Goal: Transaction & Acquisition: Register for event/course

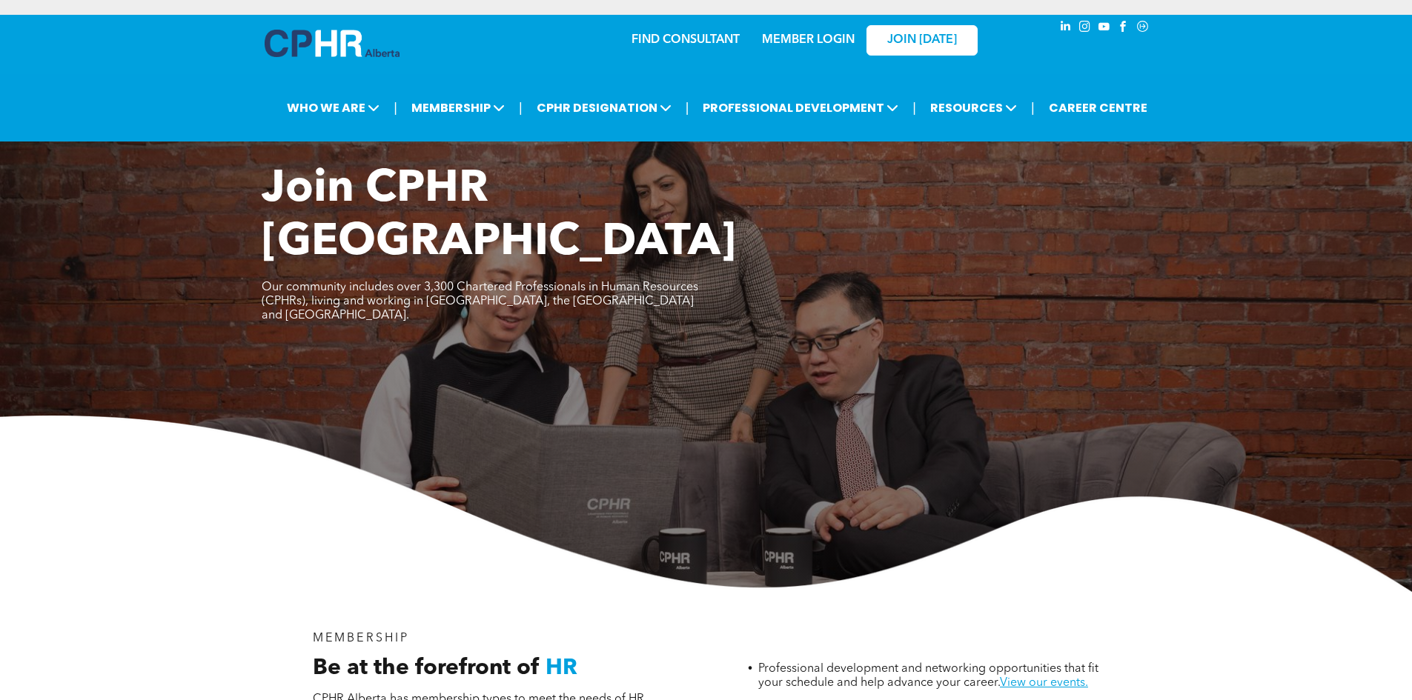
scroll to position [1048, 0]
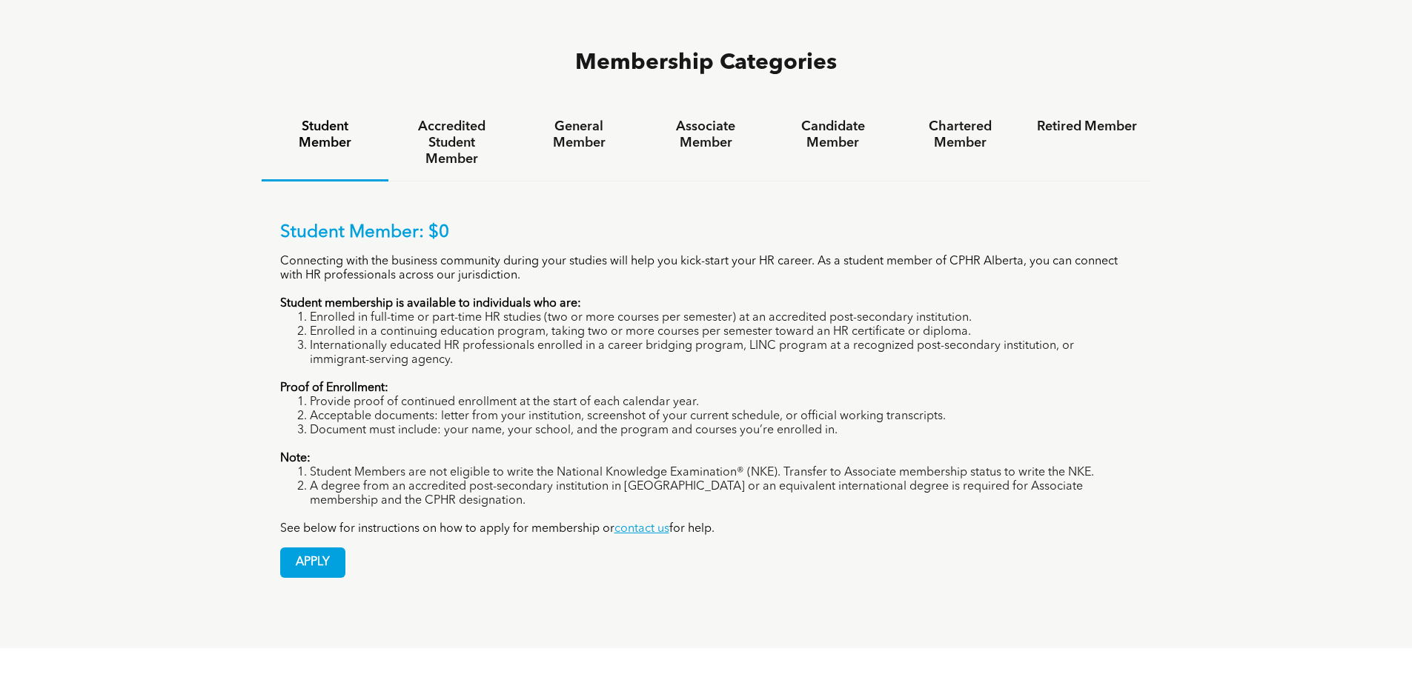
click at [314, 522] on div "Student Member: $0 Connecting with the business community during your studies w…" at bounding box center [706, 389] width 889 height 415
click at [319, 548] on span "APPLY" at bounding box center [313, 562] width 64 height 29
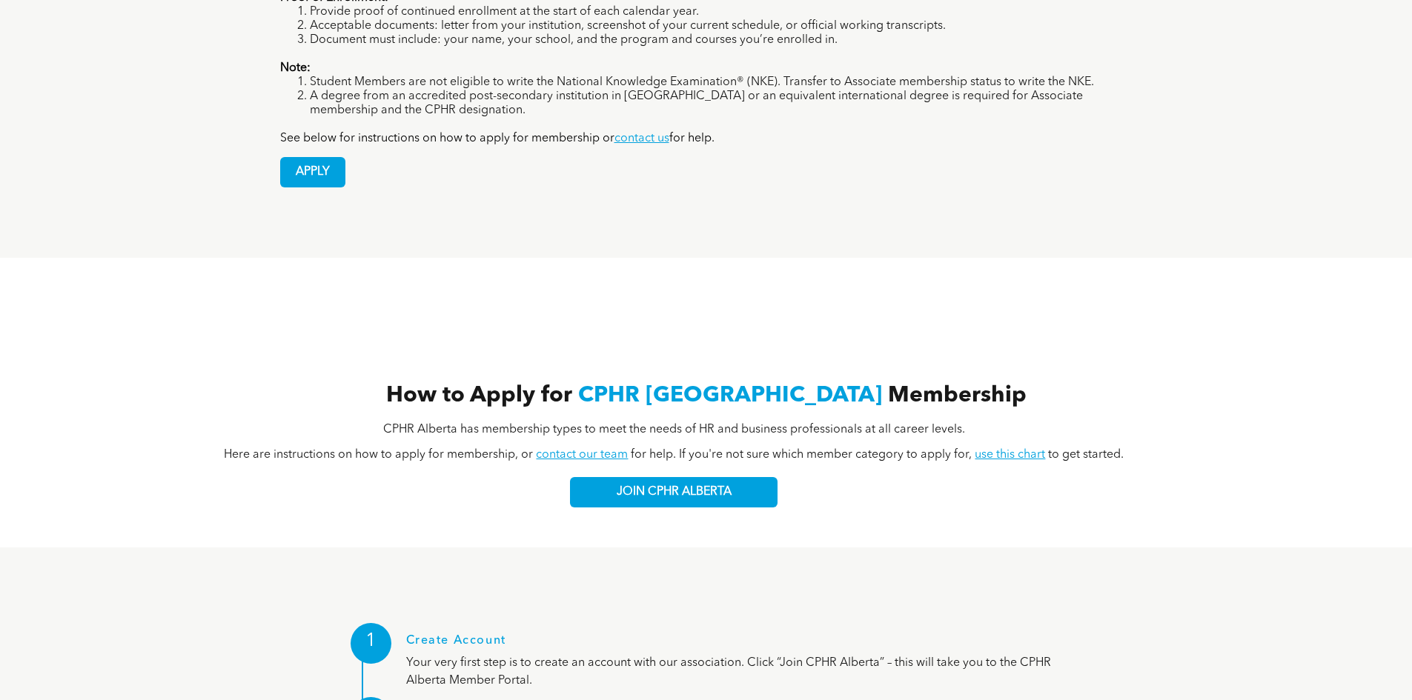
scroll to position [1567, 0]
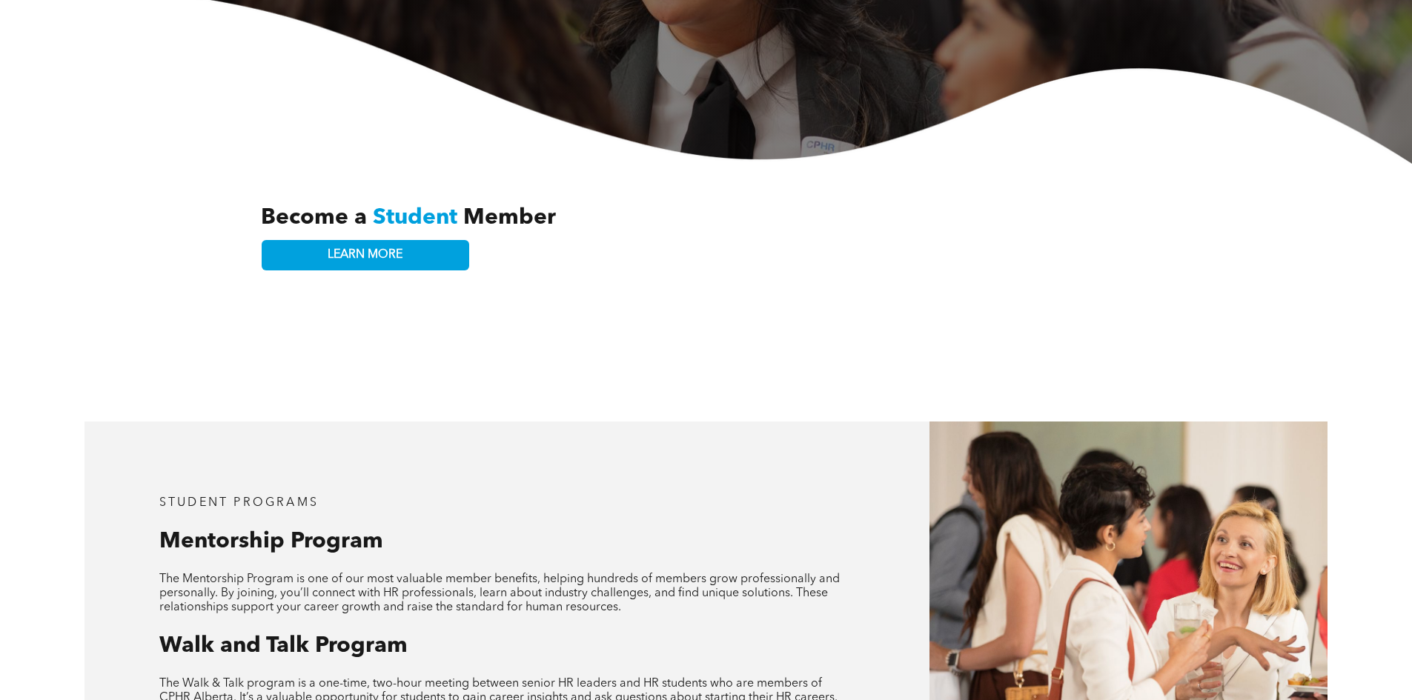
scroll to position [222, 0]
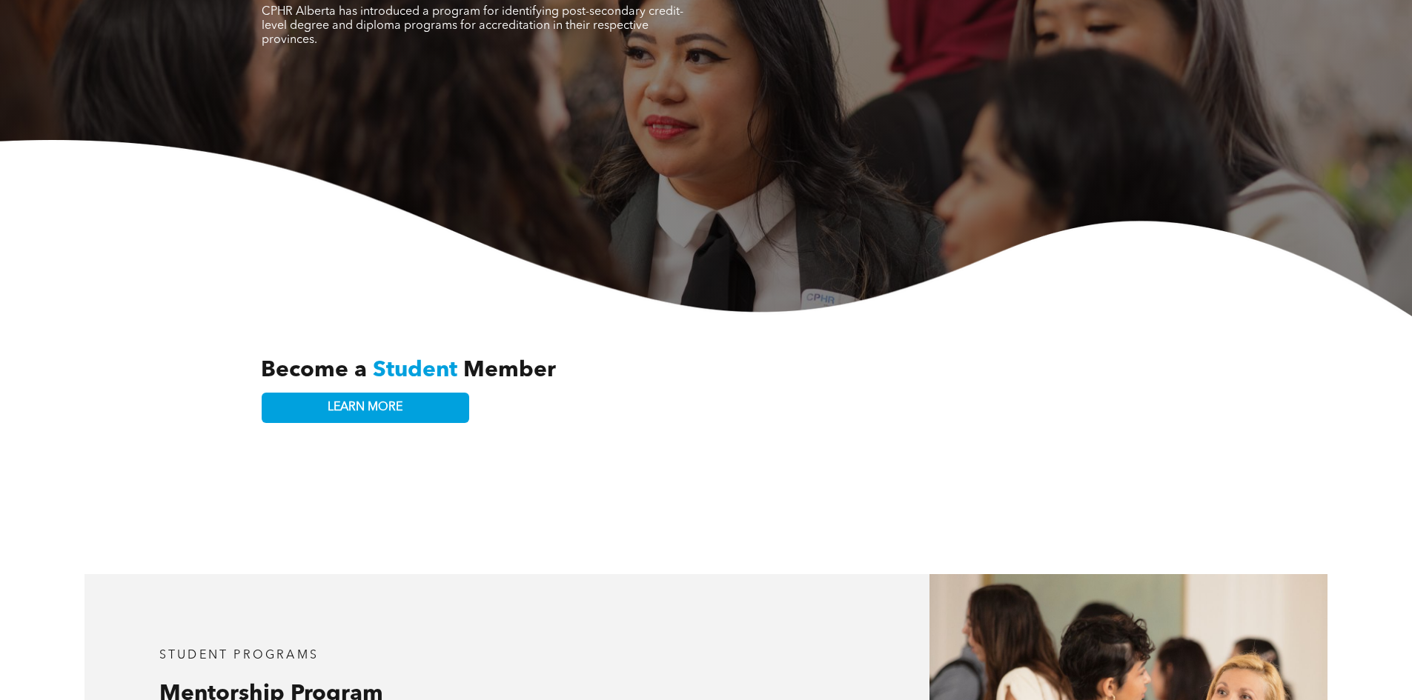
click at [356, 411] on div "Become a Student Member LEARN MORE" at bounding box center [706, 390] width 889 height 103
click at [355, 401] on span "LEARN MORE" at bounding box center [365, 408] width 75 height 14
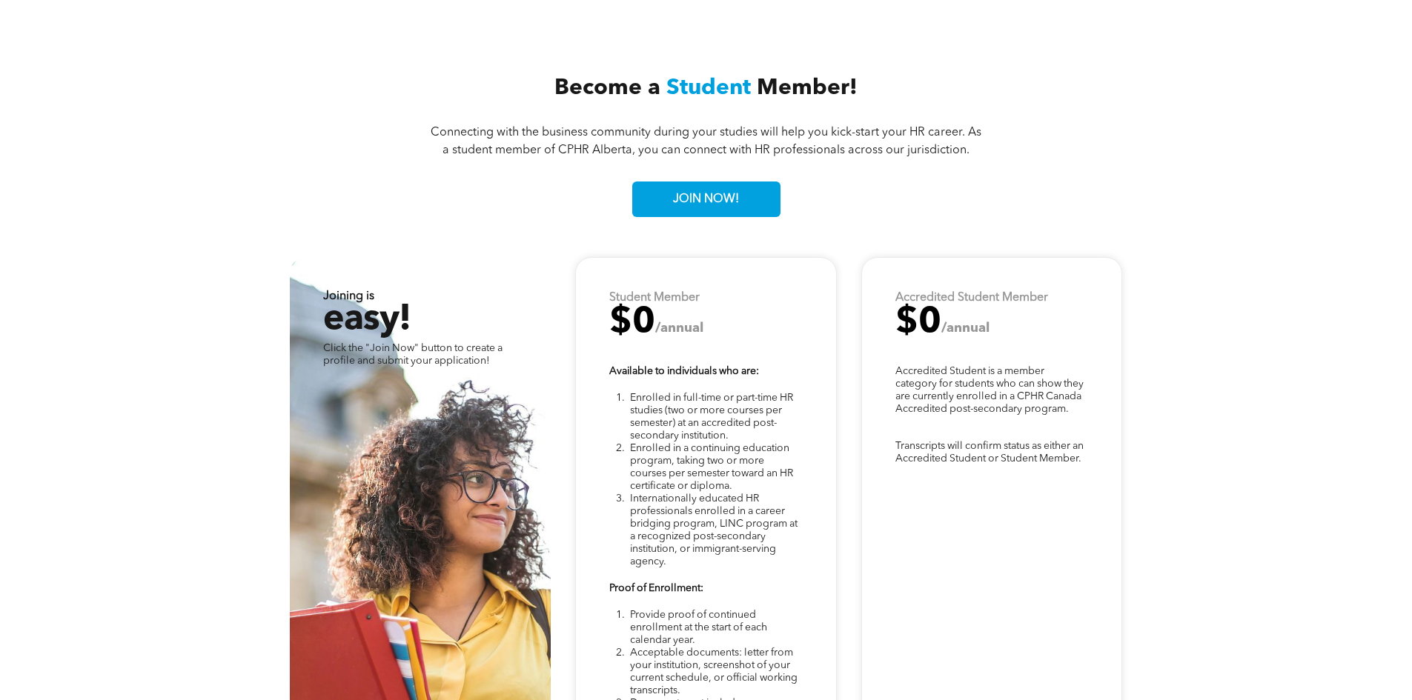
scroll to position [3858, 0]
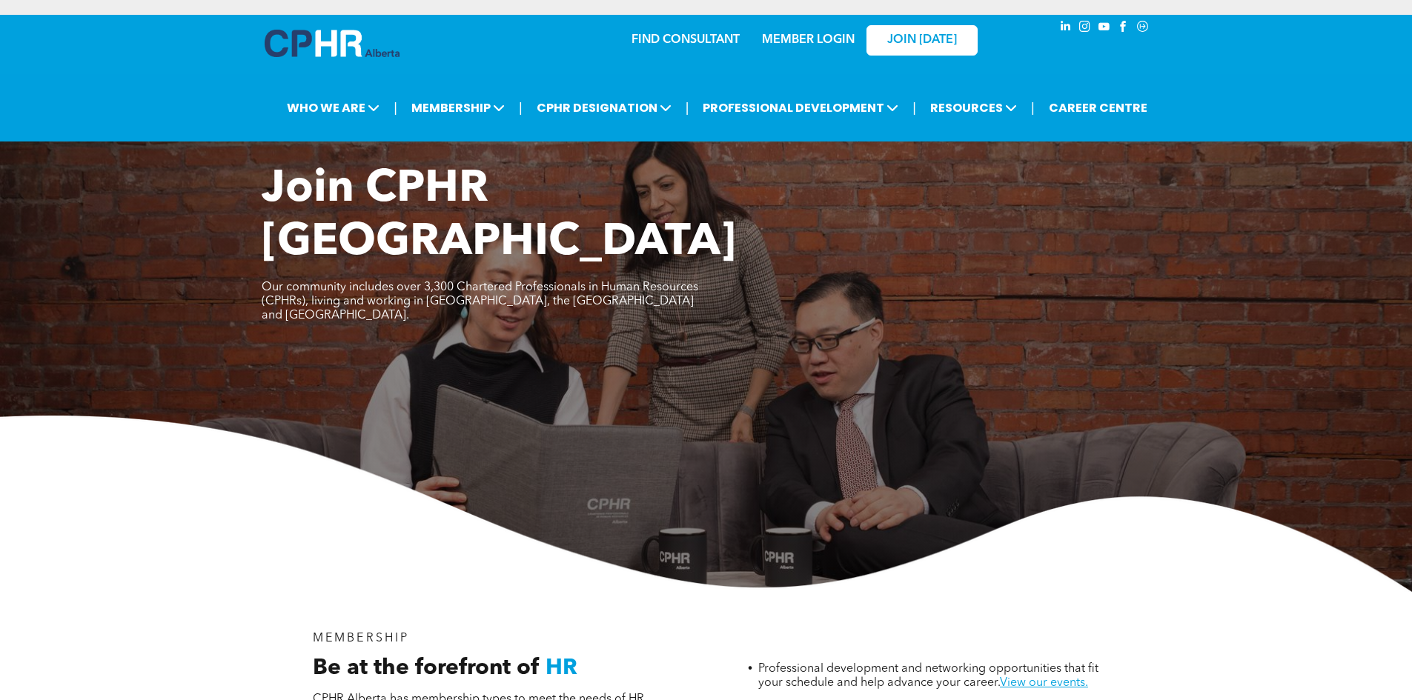
click at [813, 36] on link "MEMBER LOGIN" at bounding box center [808, 40] width 93 height 12
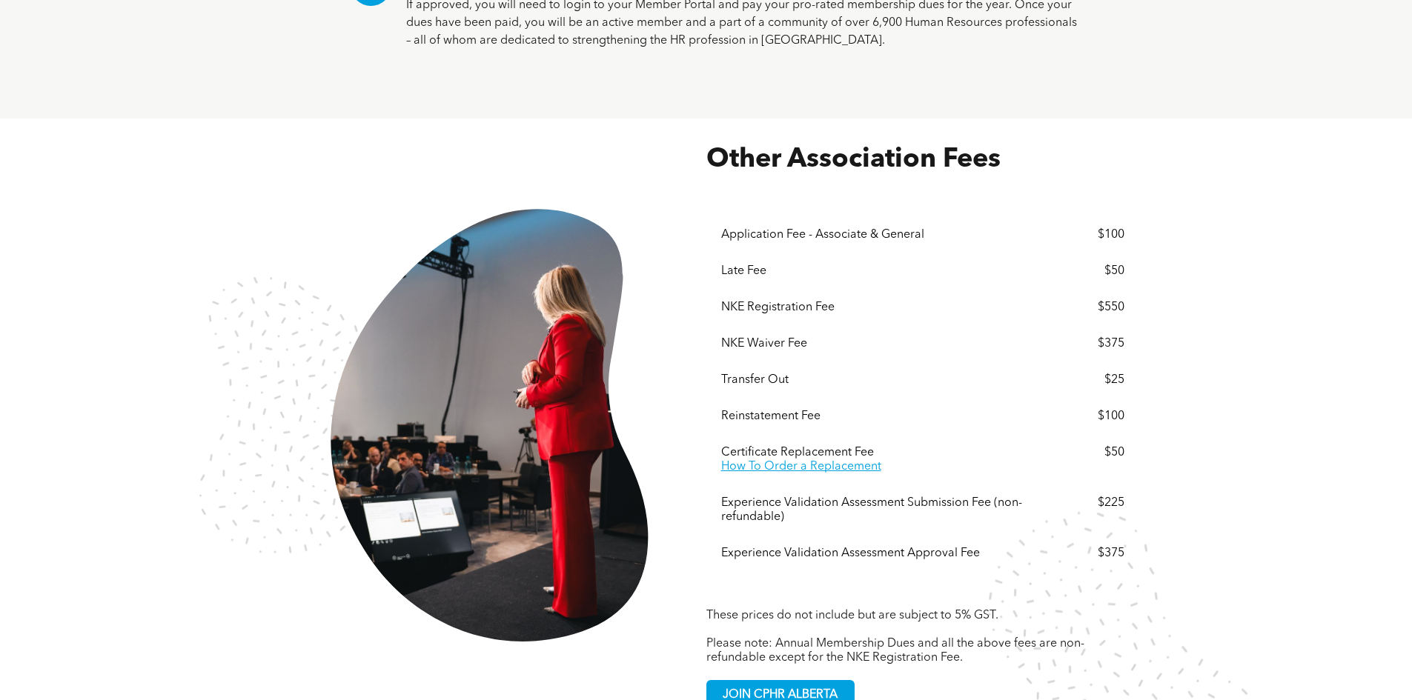
scroll to position [2826, 0]
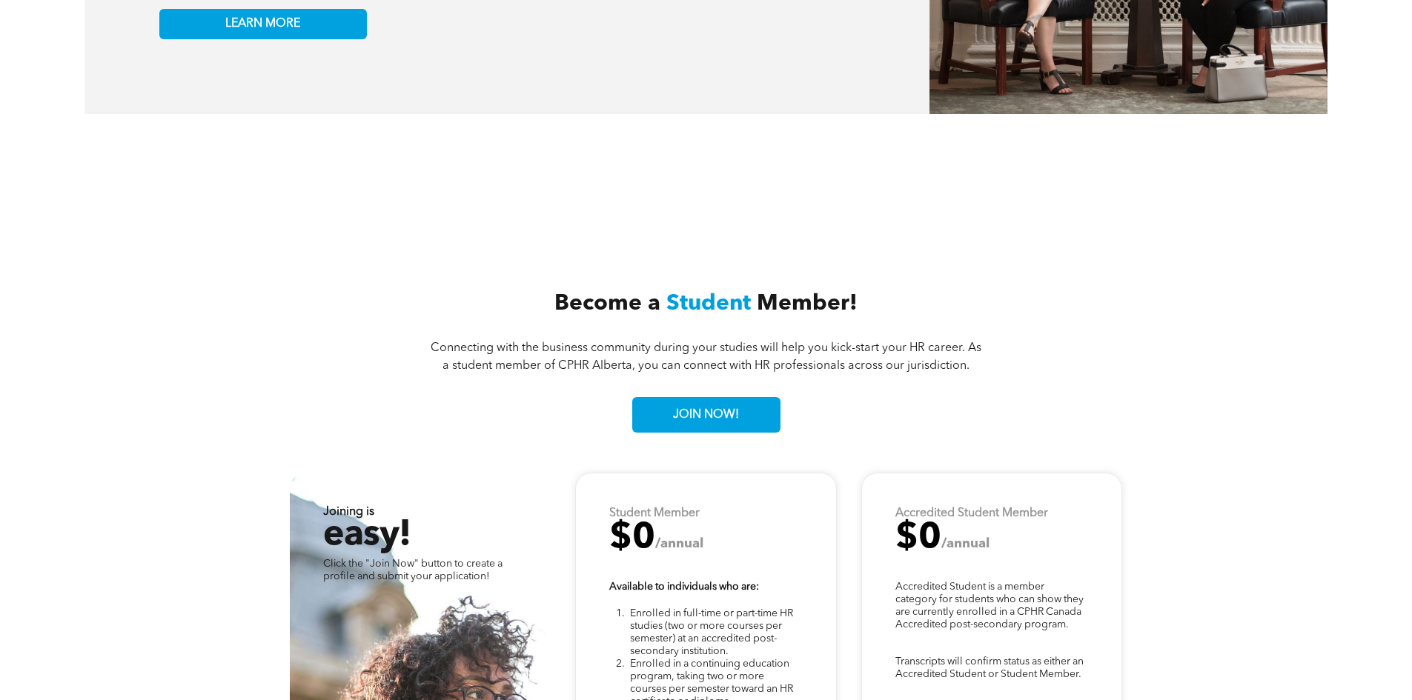
scroll to position [3635, 0]
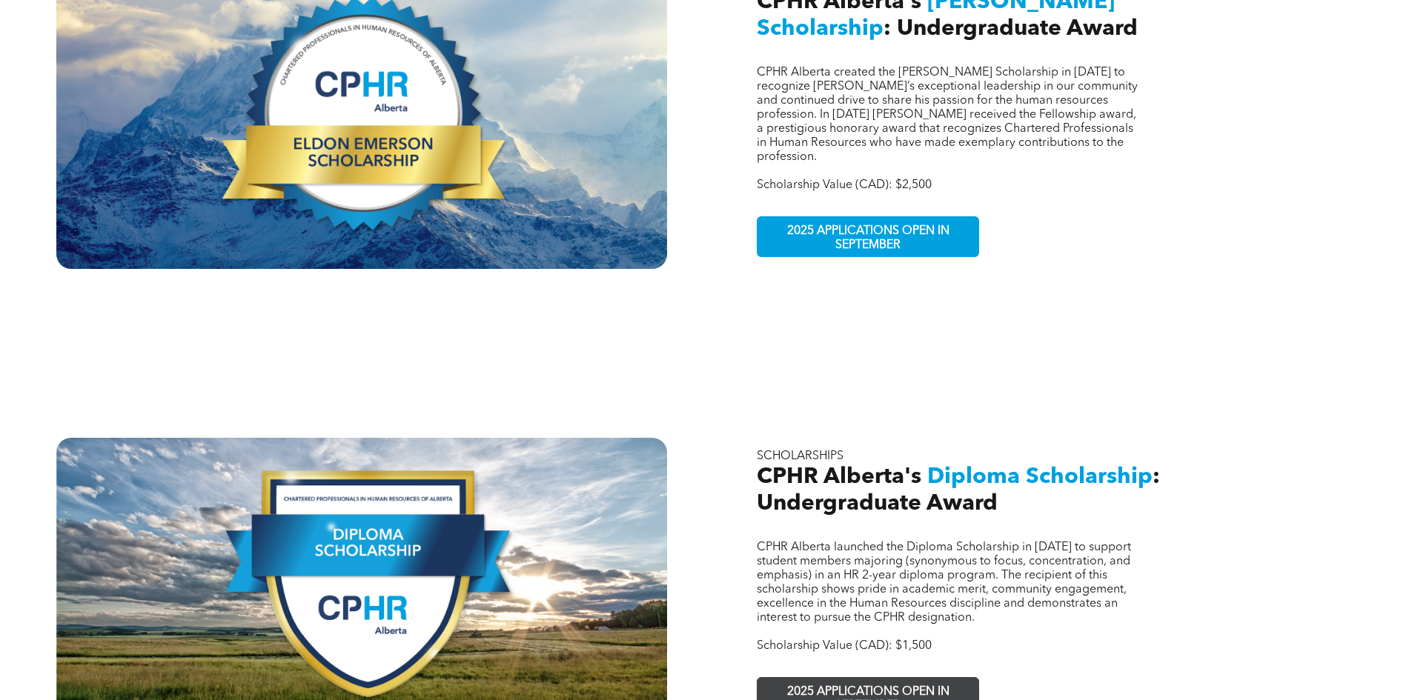
scroll to position [815, 0]
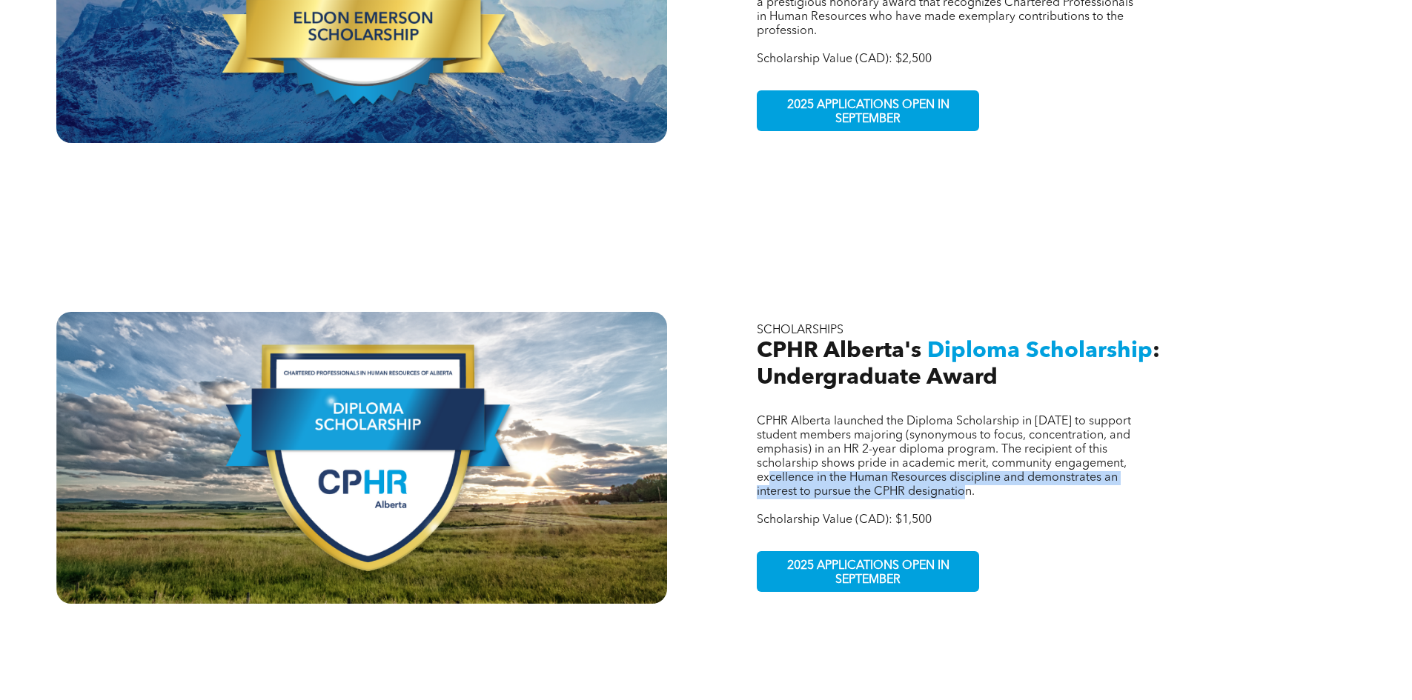
drag, startPoint x: 779, startPoint y: 448, endPoint x: 1000, endPoint y: 516, distance: 231.6
click at [1078, 474] on div "CPHR Alberta launched the Diploma Scholarship in 2023 to support student member…" at bounding box center [950, 471] width 387 height 113
click at [926, 552] on span "2025 APPLICATIONS OPEN IN SEPTEMBER" at bounding box center [868, 573] width 216 height 43
click at [1057, 444] on span "CPHR Alberta launched the Diploma Scholarship in 2023 to support student member…" at bounding box center [944, 457] width 374 height 82
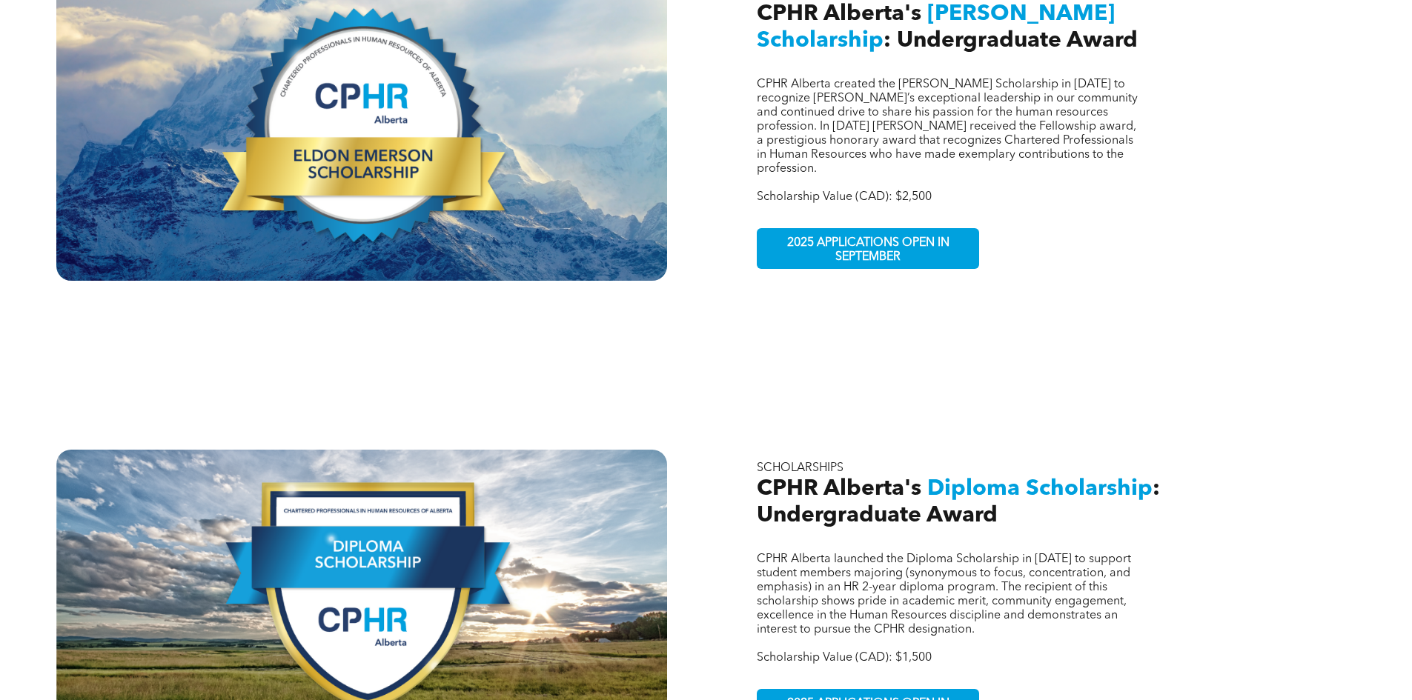
scroll to position [667, 0]
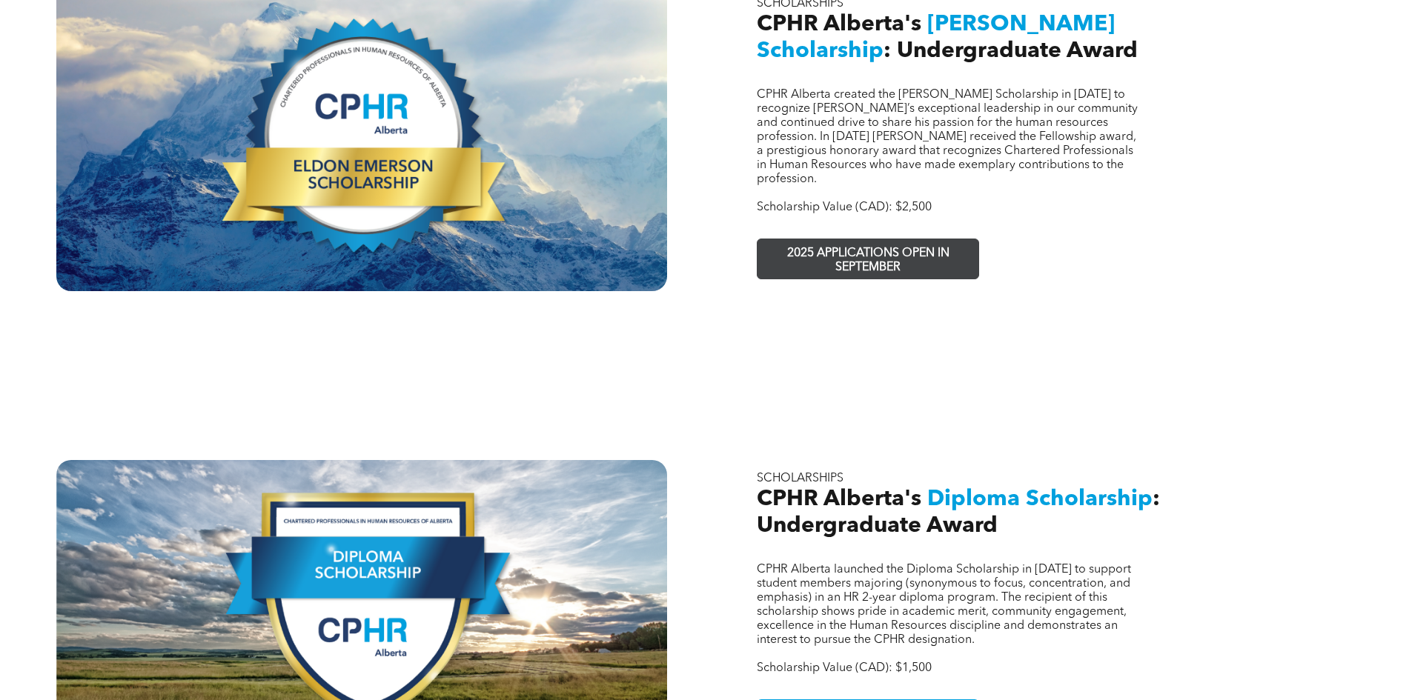
click at [873, 239] on span "2025 APPLICATIONS OPEN IN SEPTEMBER" at bounding box center [868, 260] width 216 height 43
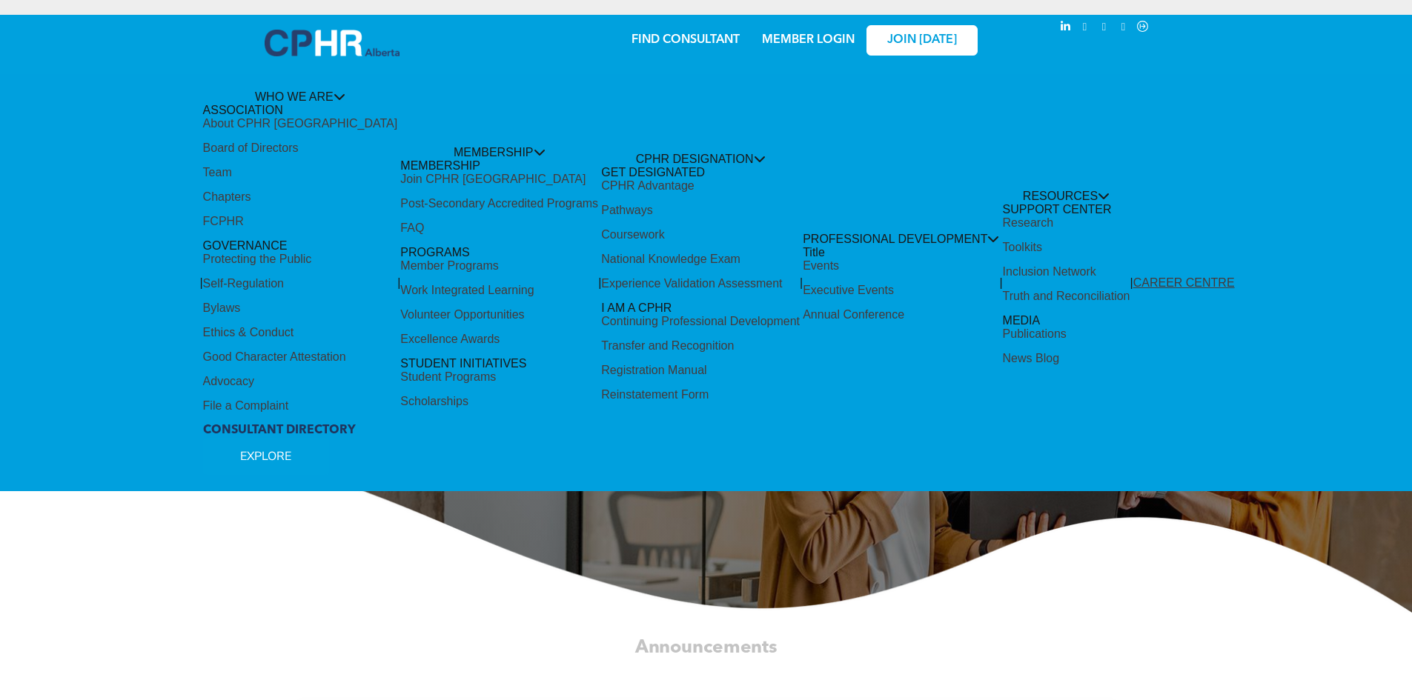
click at [920, 30] on link "JOIN [DATE]" at bounding box center [921, 40] width 111 height 30
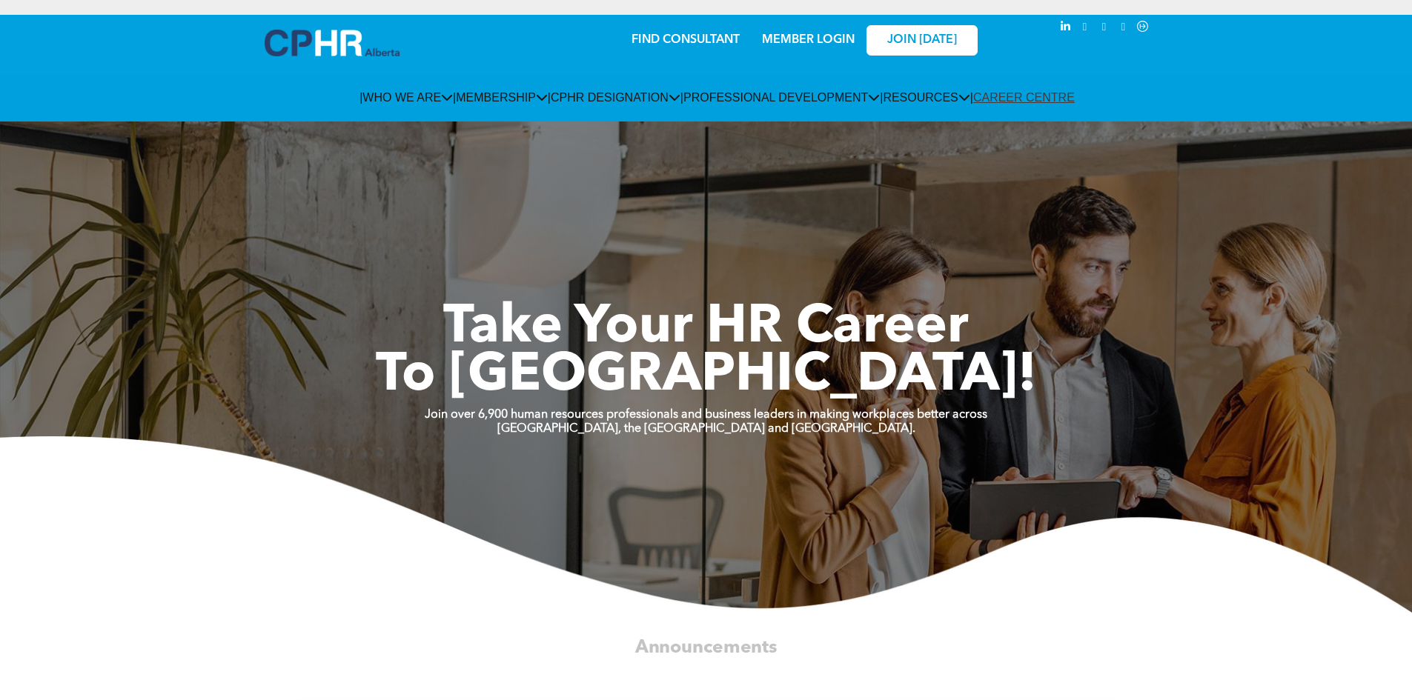
click at [861, 456] on img at bounding box center [706, 524] width 1412 height 176
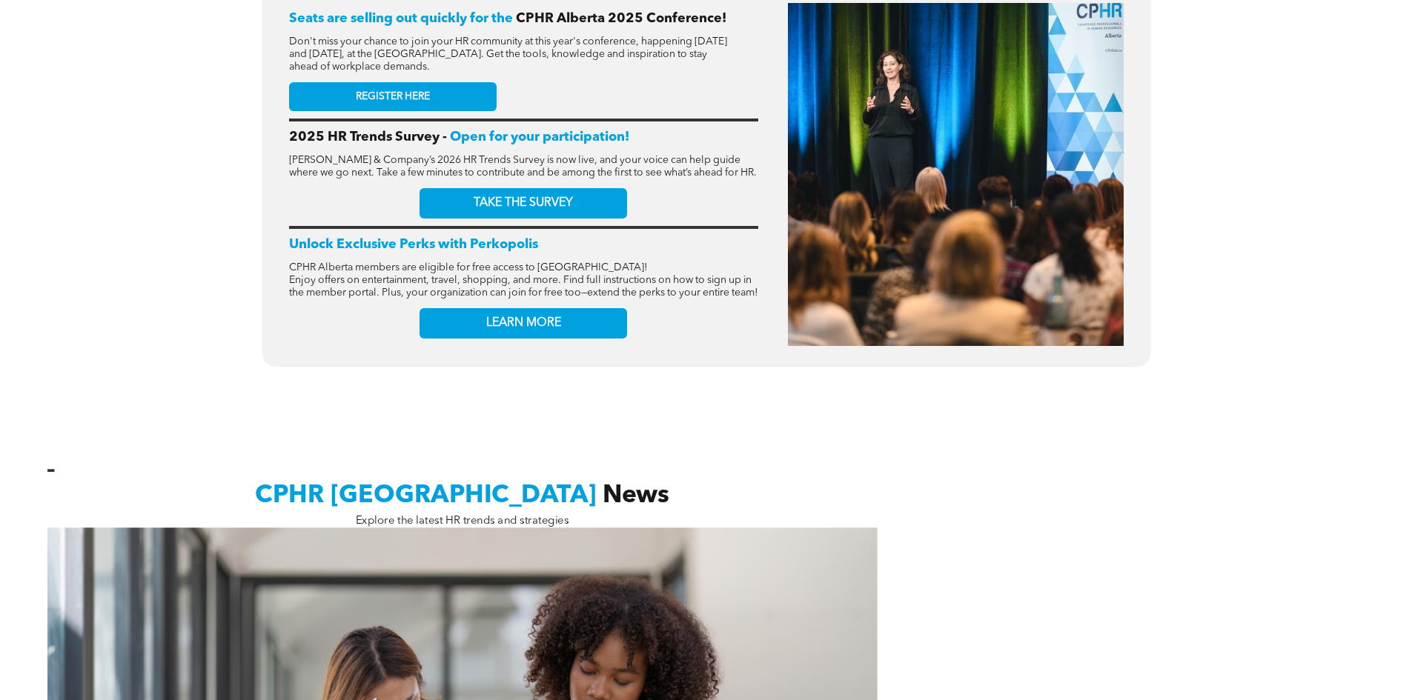
scroll to position [371, 0]
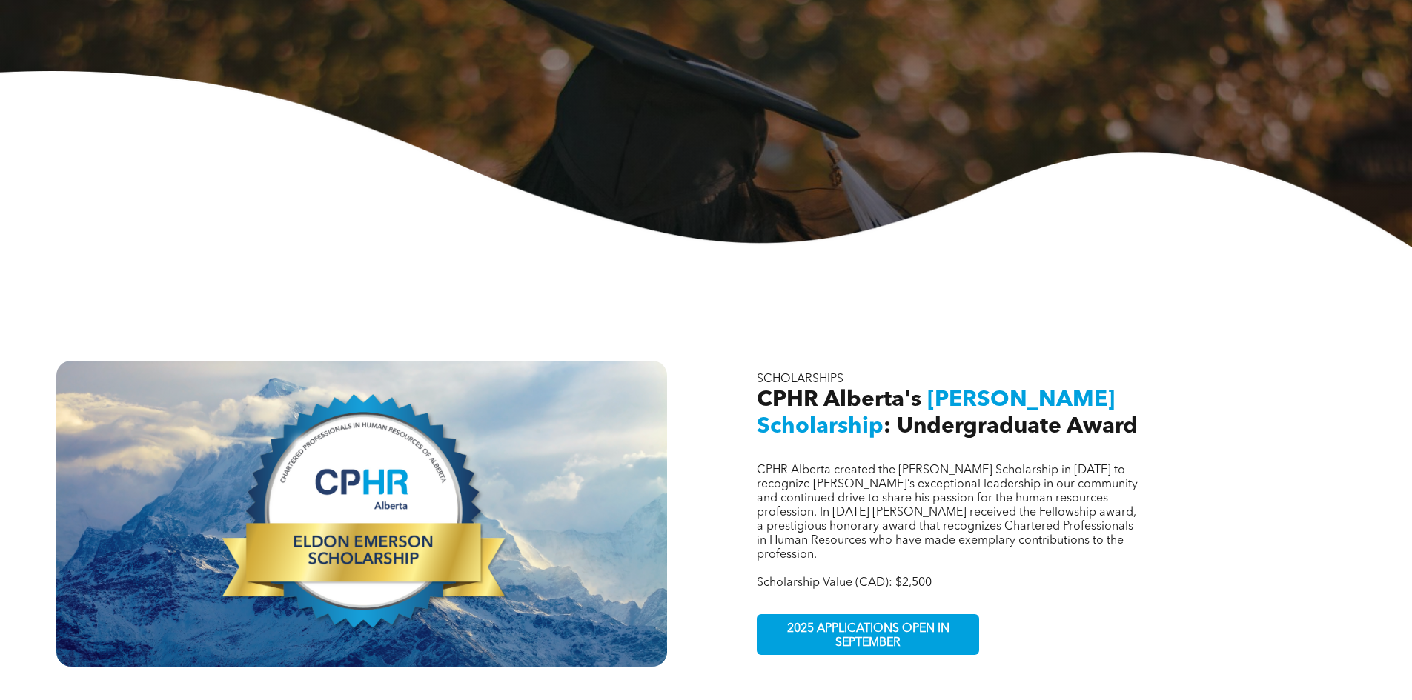
scroll to position [296, 0]
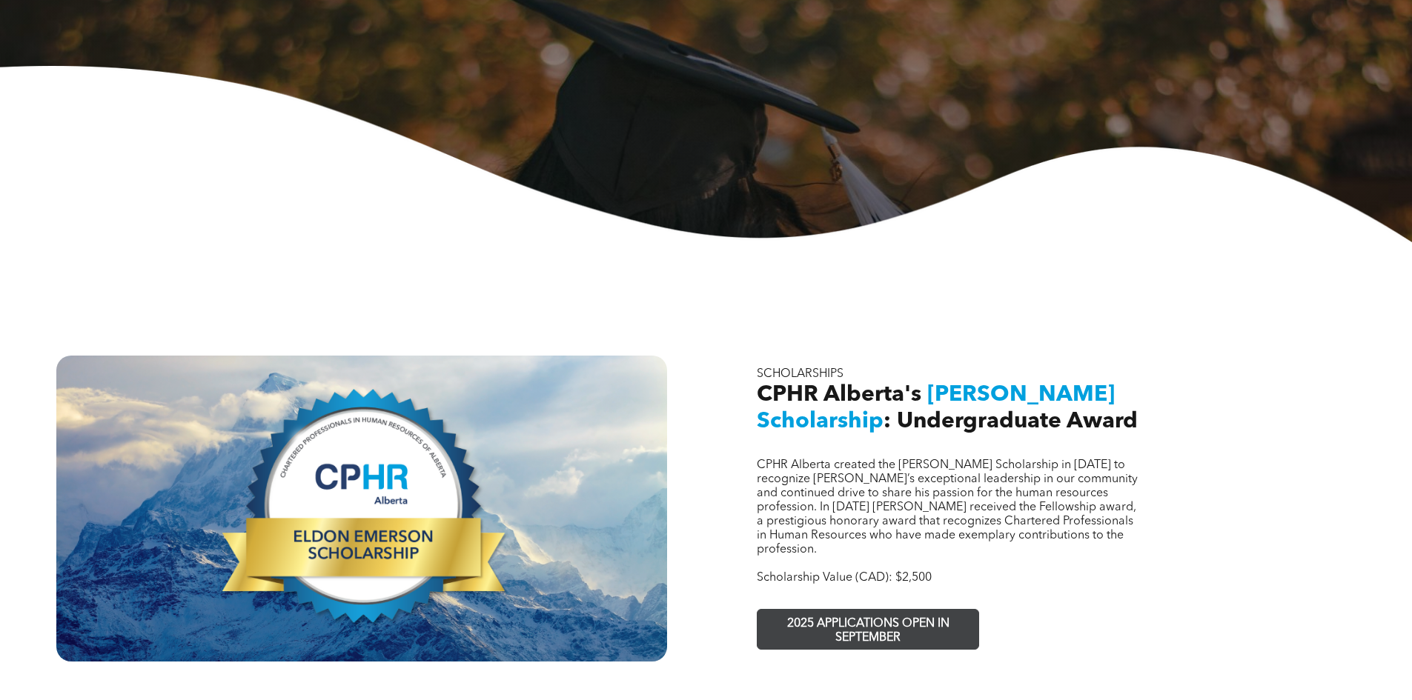
click at [862, 610] on span "2025 APPLICATIONS OPEN IN SEPTEMBER" at bounding box center [868, 631] width 216 height 43
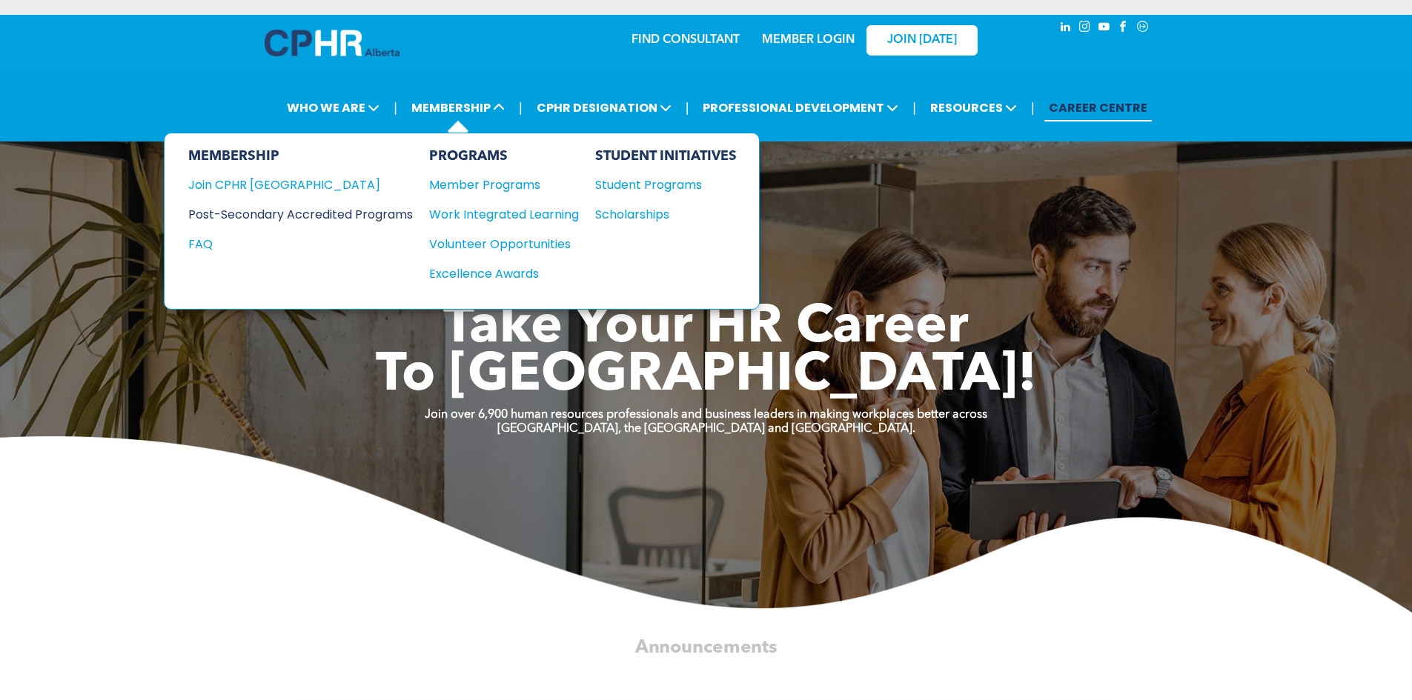
click at [282, 210] on div "Post-Secondary Accredited Programs" at bounding box center [289, 214] width 202 height 19
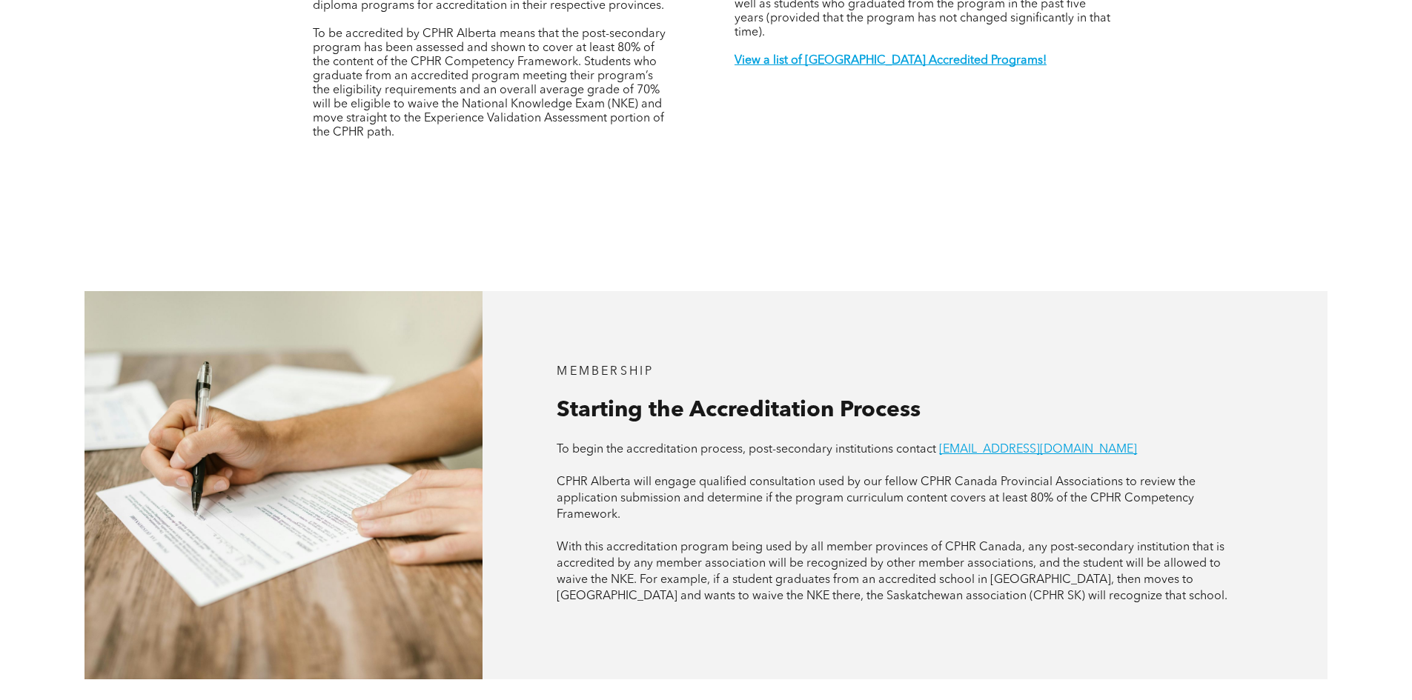
scroll to position [519, 0]
